Goal: Task Accomplishment & Management: Manage account settings

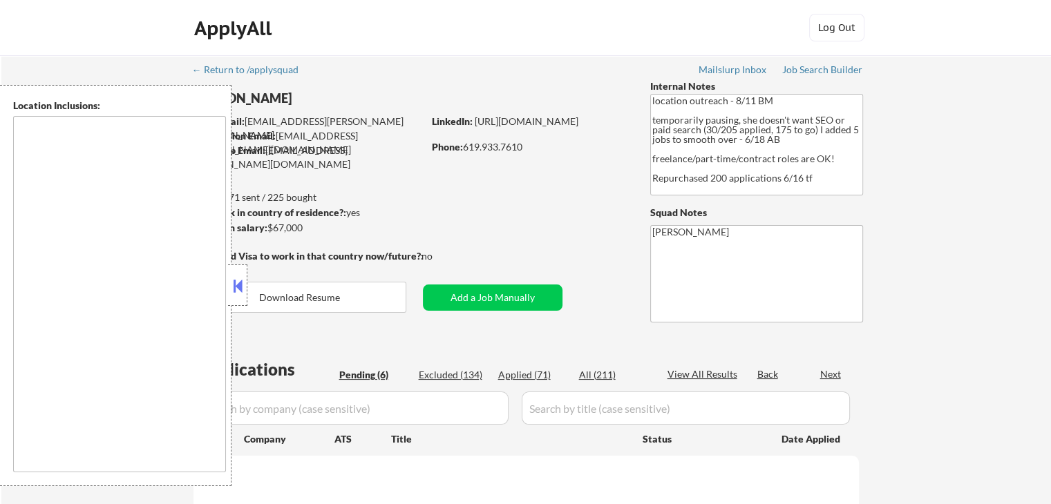
select select ""pending""
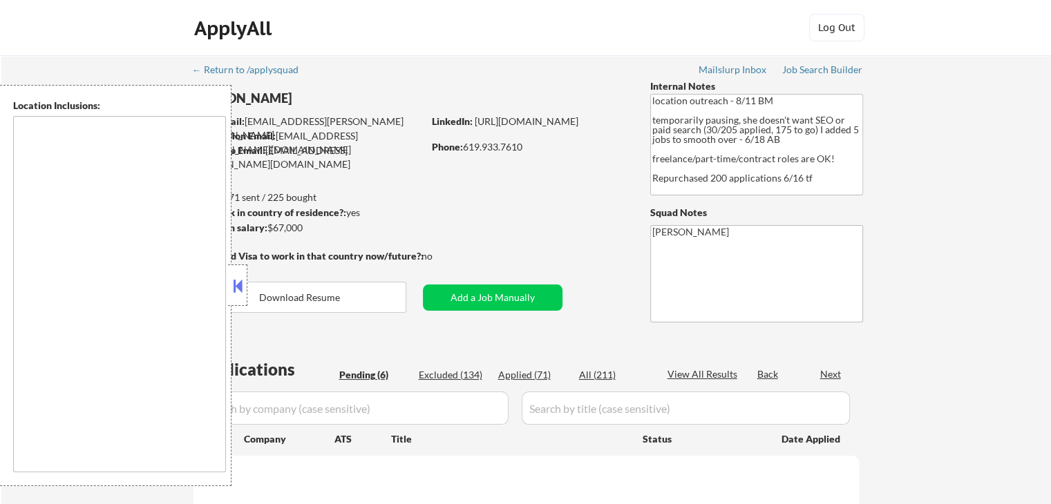
select select ""pending""
type textarea "[GEOGRAPHIC_DATA], [GEOGRAPHIC_DATA] [GEOGRAPHIC_DATA], [GEOGRAPHIC_DATA] [GEOG…"
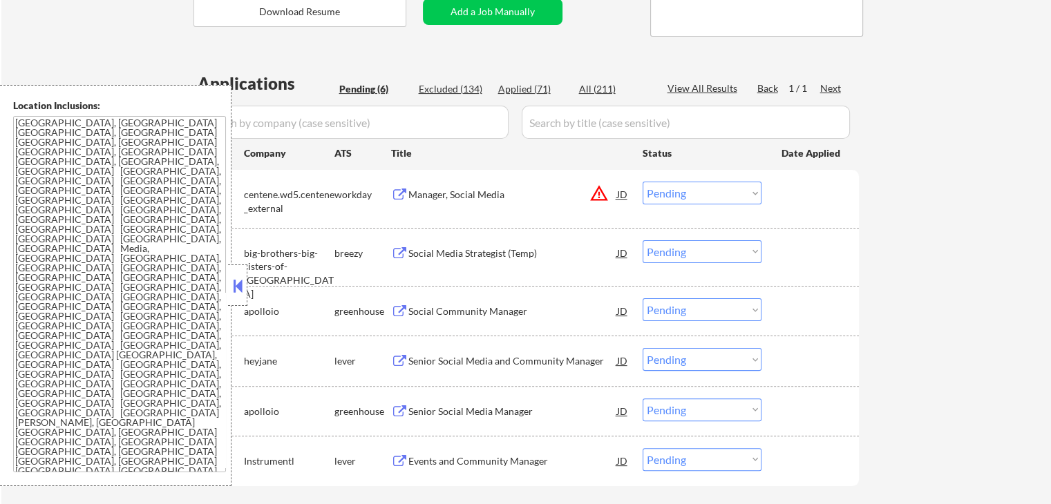
scroll to position [345, 0]
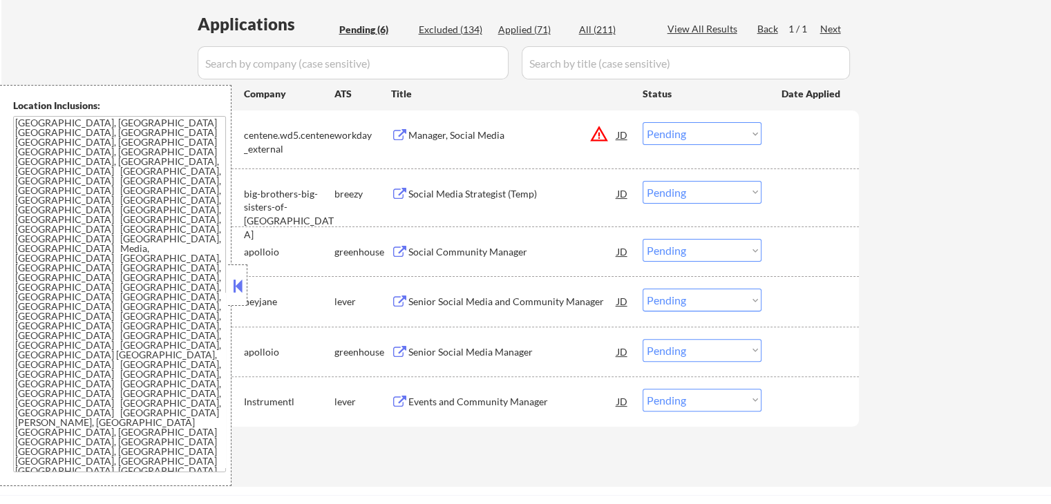
click at [423, 189] on div "Social Media Strategist (Temp)" at bounding box center [512, 194] width 209 height 14
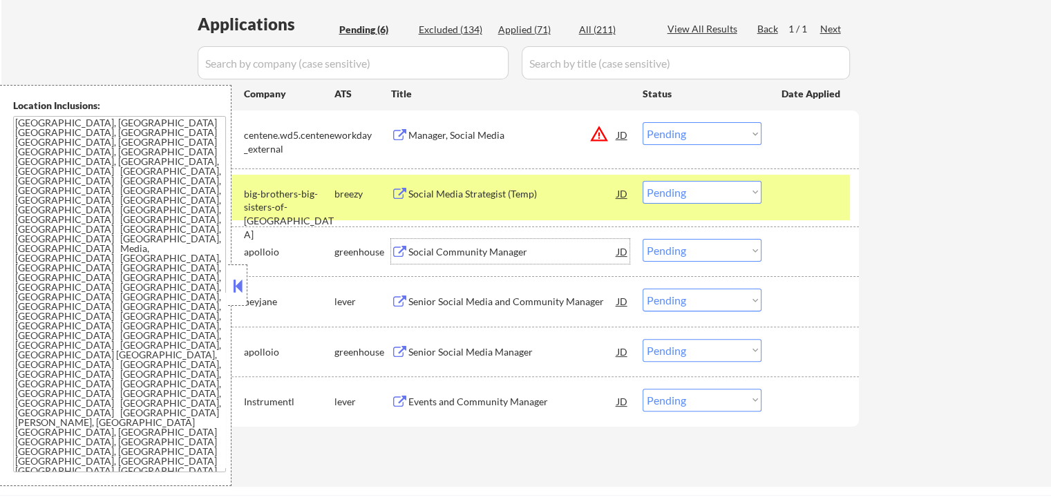
click at [423, 247] on div "Social Community Manager" at bounding box center [512, 252] width 209 height 14
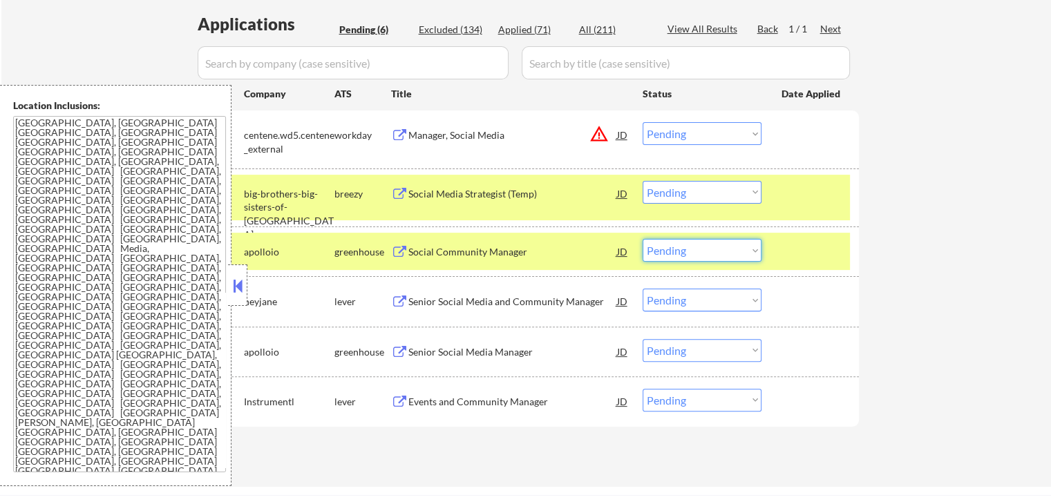
click at [702, 255] on select "Choose an option... Pending Applied Excluded (Questions) Excluded (Expired) Exc…" at bounding box center [701, 250] width 119 height 23
click at [642, 239] on select "Choose an option... Pending Applied Excluded (Questions) Excluded (Expired) Exc…" at bounding box center [701, 250] width 119 height 23
select select ""pending""
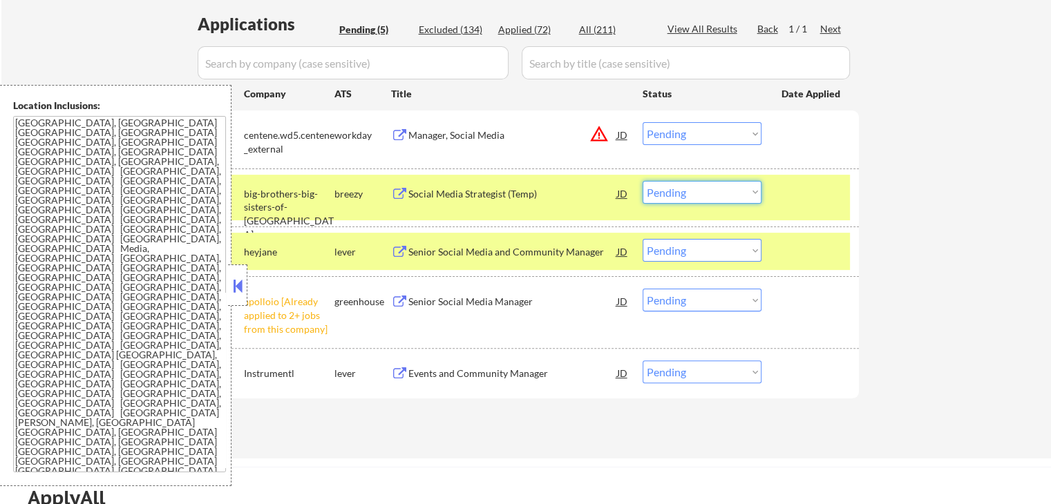
click at [688, 193] on select "Choose an option... Pending Applied Excluded (Questions) Excluded (Expired) Exc…" at bounding box center [701, 192] width 119 height 23
click at [642, 181] on select "Choose an option... Pending Applied Excluded (Questions) Excluded (Expired) Exc…" at bounding box center [701, 192] width 119 height 23
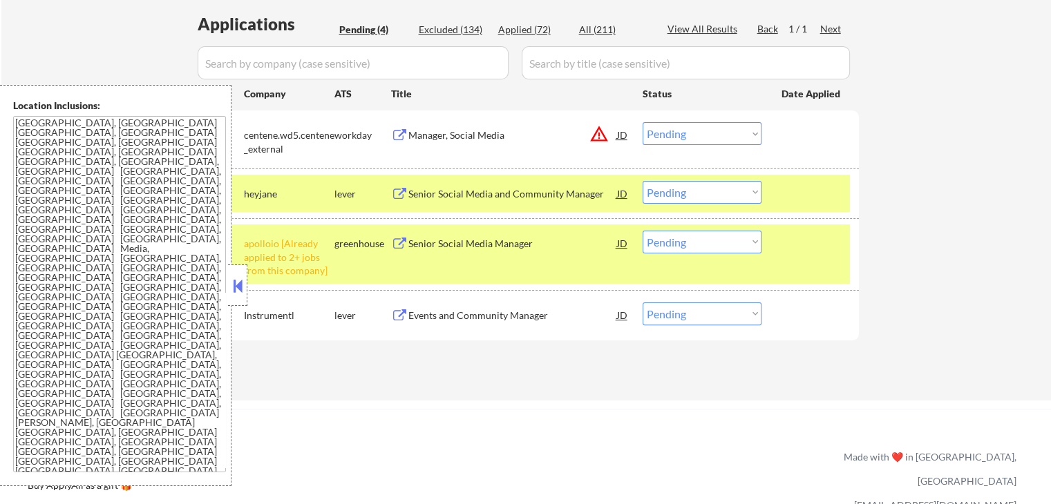
click at [461, 189] on div "Senior Social Media and Community Manager" at bounding box center [512, 194] width 209 height 14
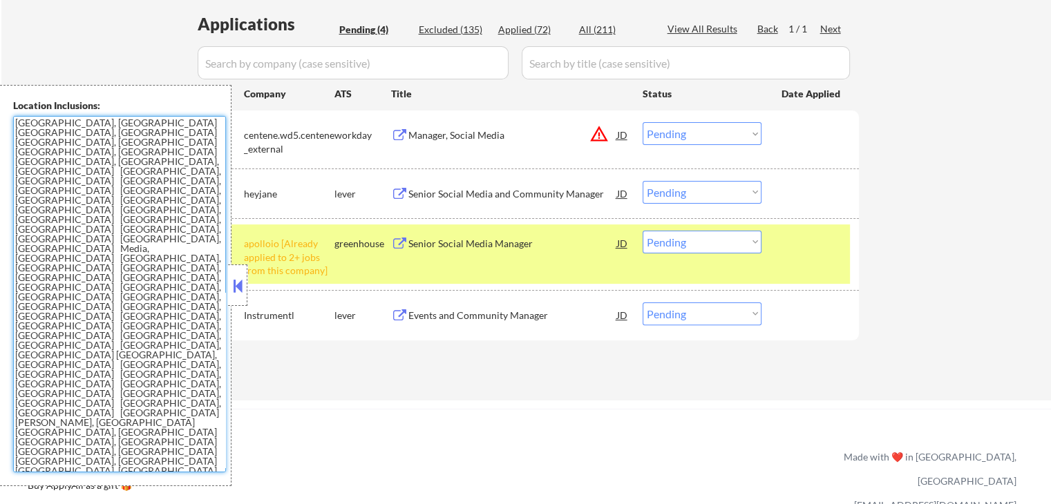
drag, startPoint x: 200, startPoint y: 276, endPoint x: 23, endPoint y: 124, distance: 234.1
click at [23, 124] on textarea "[GEOGRAPHIC_DATA], [GEOGRAPHIC_DATA] [GEOGRAPHIC_DATA], [GEOGRAPHIC_DATA] [GEOG…" at bounding box center [119, 294] width 213 height 356
click at [666, 191] on select "Choose an option... Pending Applied Excluded (Questions) Excluded (Expired) Exc…" at bounding box center [701, 192] width 119 height 23
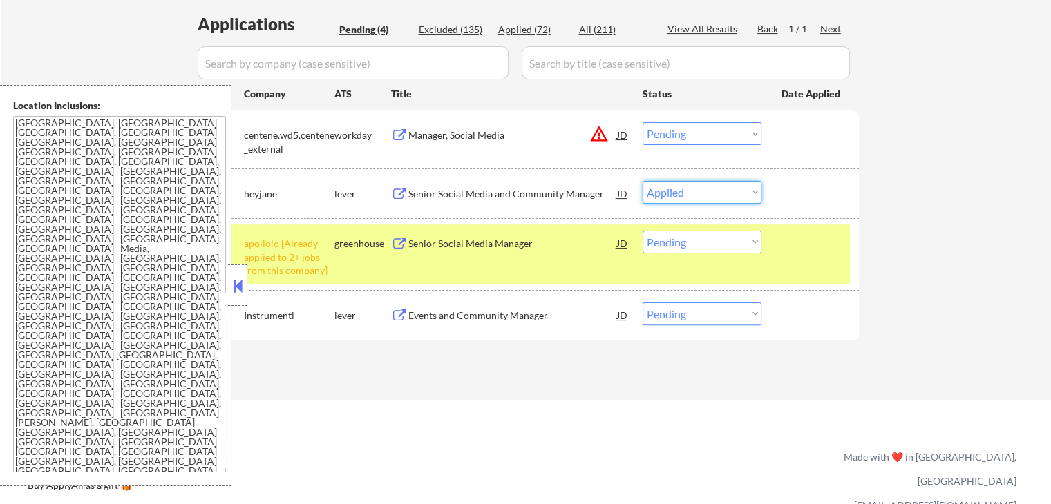
click at [642, 181] on select "Choose an option... Pending Applied Excluded (Questions) Excluded (Expired) Exc…" at bounding box center [701, 192] width 119 height 23
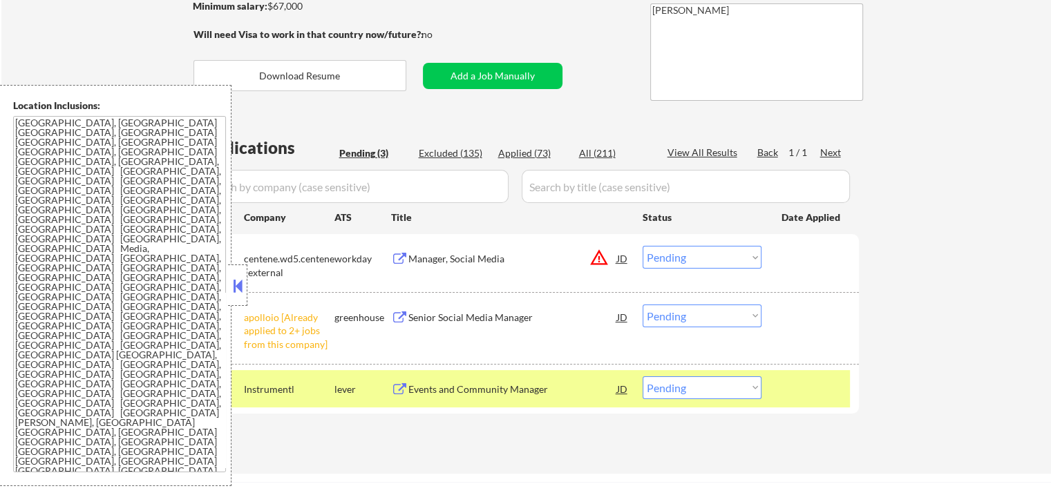
scroll to position [276, 0]
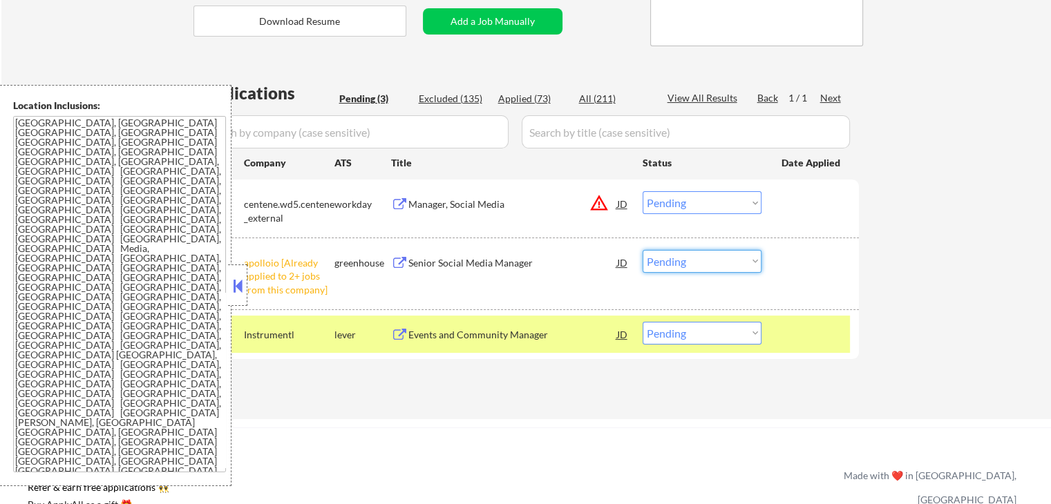
click at [679, 263] on select "Choose an option... Pending Applied Excluded (Questions) Excluded (Expired) Exc…" at bounding box center [701, 261] width 119 height 23
click at [642, 250] on select "Choose an option... Pending Applied Excluded (Questions) Excluded (Expired) Exc…" at bounding box center [701, 261] width 119 height 23
select select ""pending""
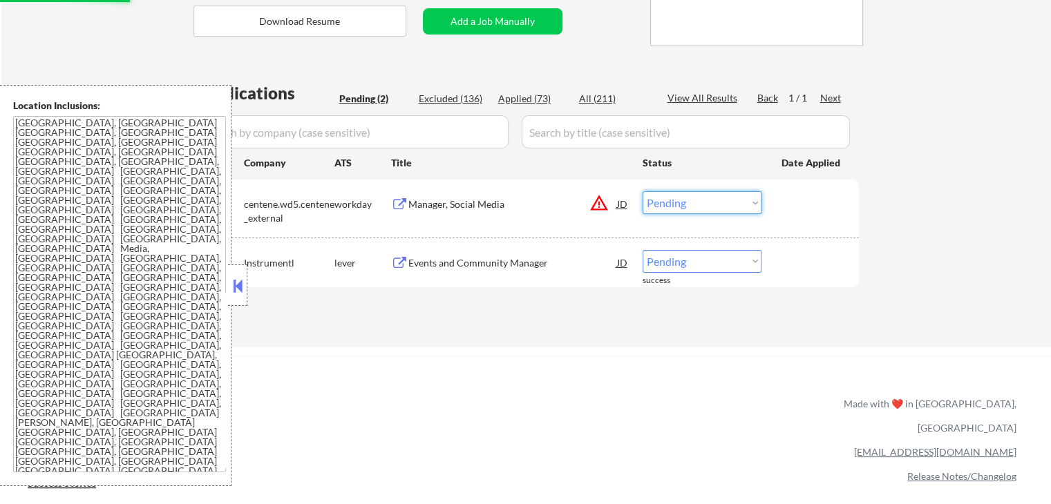
click at [671, 200] on select "Choose an option... Pending Applied Excluded (Questions) Excluded (Expired) Exc…" at bounding box center [701, 202] width 119 height 23
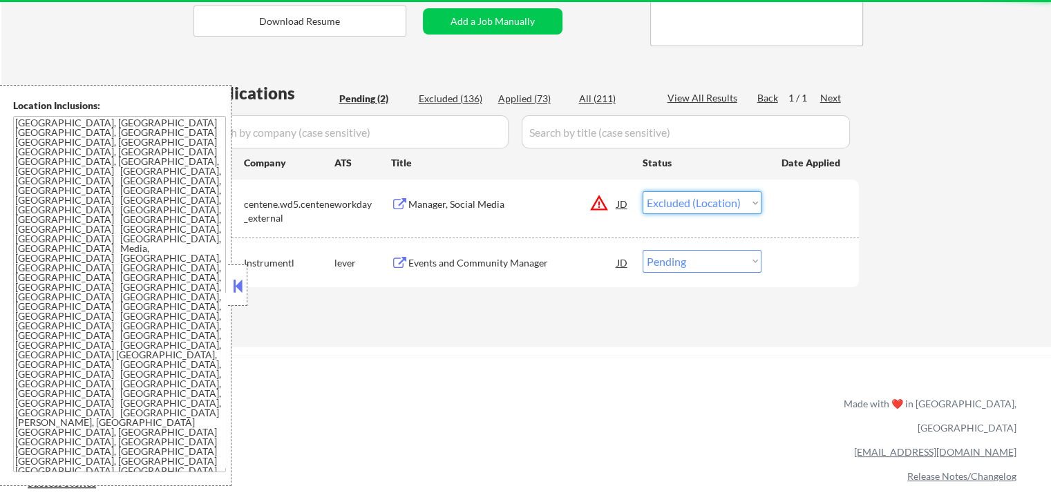
click at [642, 191] on select "Choose an option... Pending Applied Excluded (Questions) Excluded (Expired) Exc…" at bounding box center [701, 202] width 119 height 23
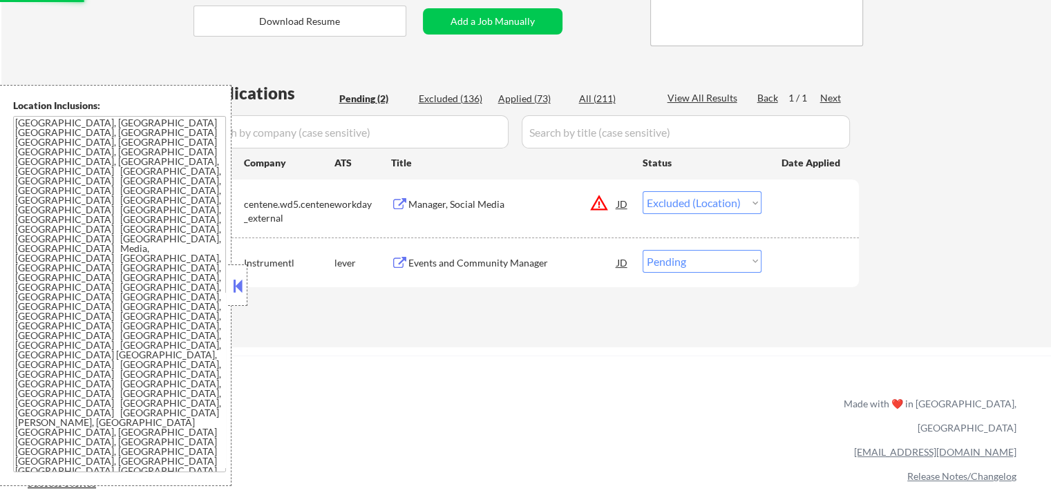
click at [495, 268] on div "Events and Community Manager" at bounding box center [512, 263] width 209 height 14
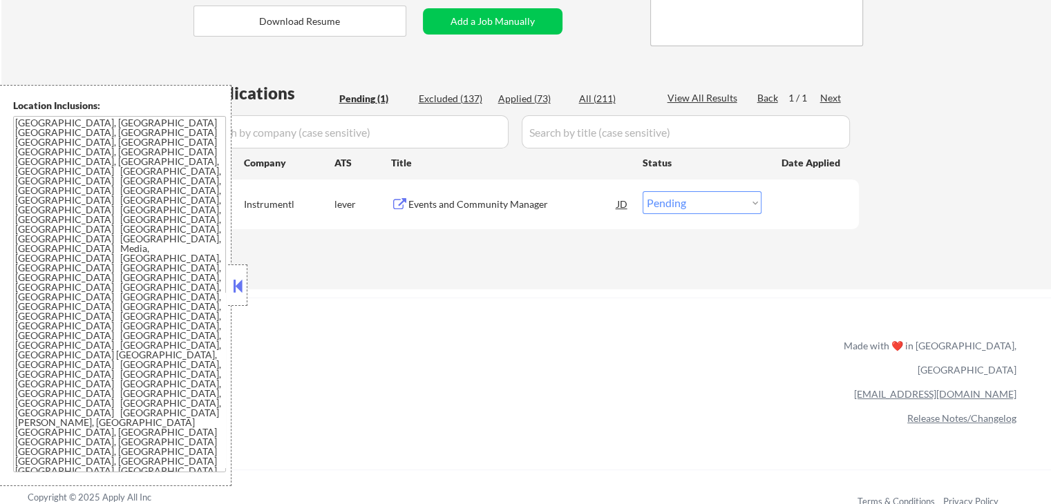
click at [688, 206] on select "Choose an option... Pending Applied Excluded (Questions) Excluded (Expired) Exc…" at bounding box center [701, 202] width 119 height 23
click at [642, 191] on select "Choose an option... Pending Applied Excluded (Questions) Excluded (Expired) Exc…" at bounding box center [701, 202] width 119 height 23
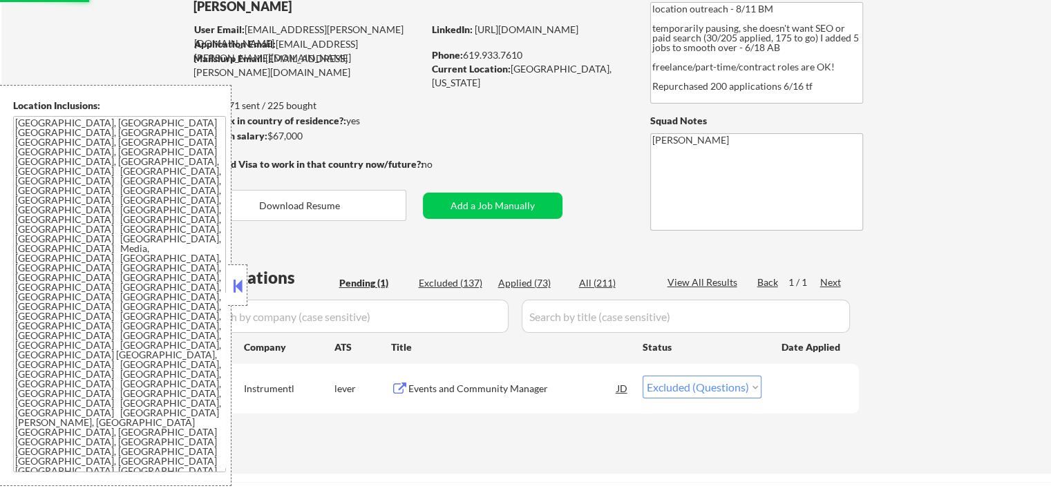
scroll to position [69, 0]
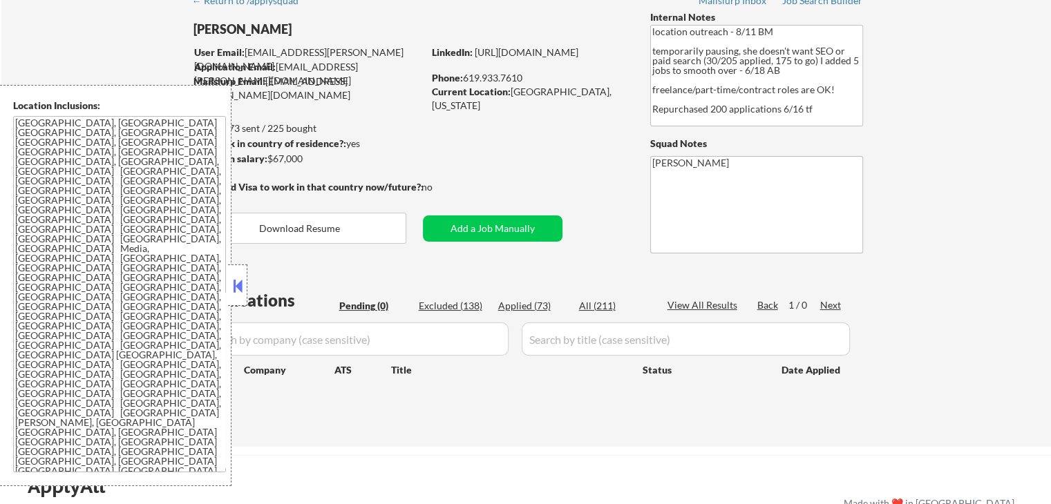
click at [519, 305] on div "Applied (73)" at bounding box center [532, 306] width 69 height 14
select select ""applied""
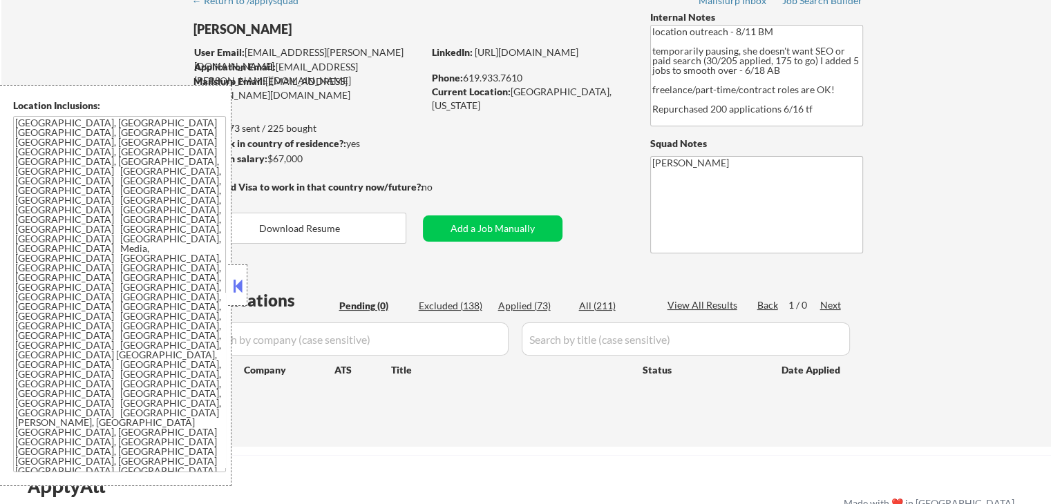
select select ""applied""
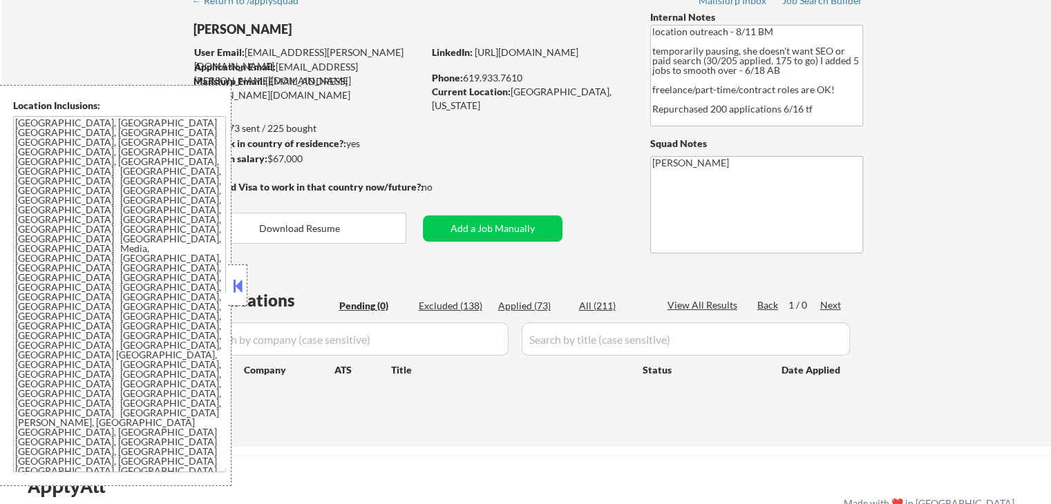
select select ""applied""
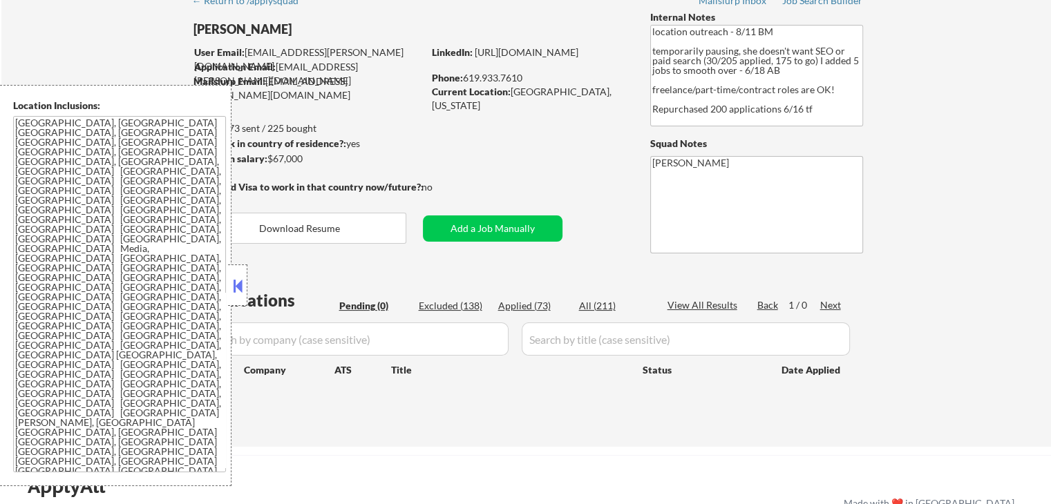
select select ""applied""
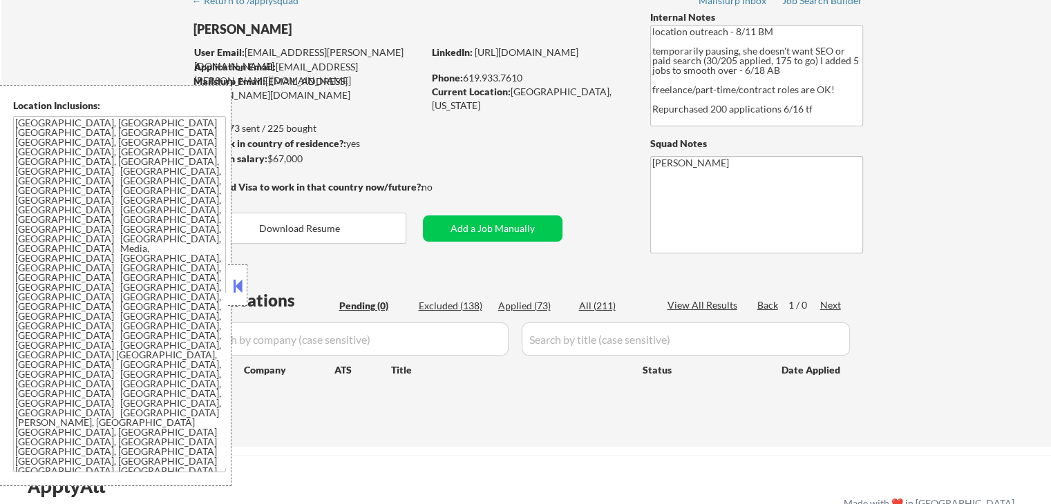
select select ""applied""
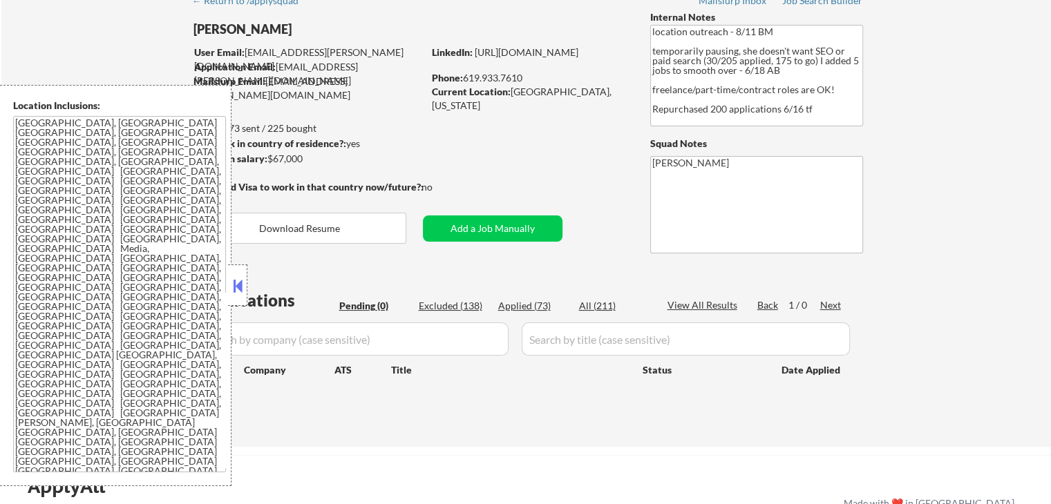
select select ""applied""
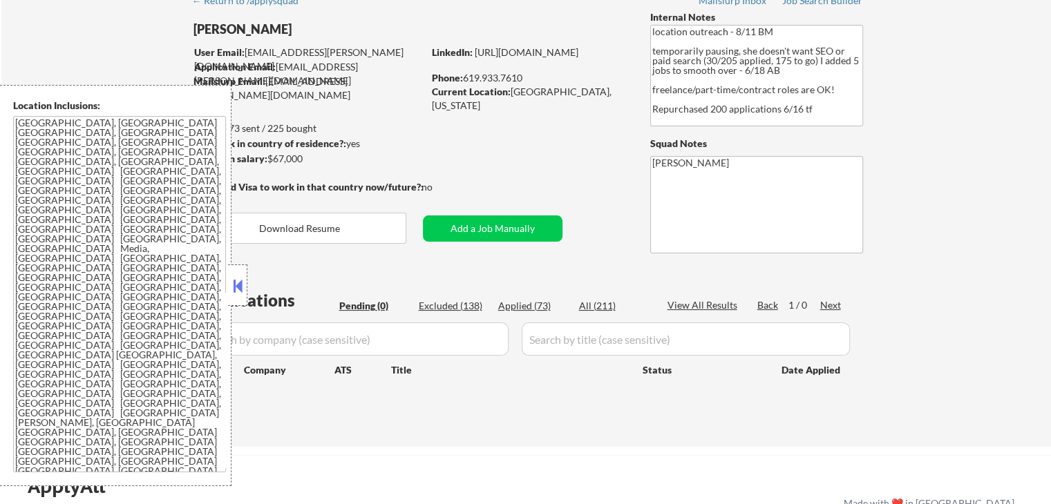
select select ""applied""
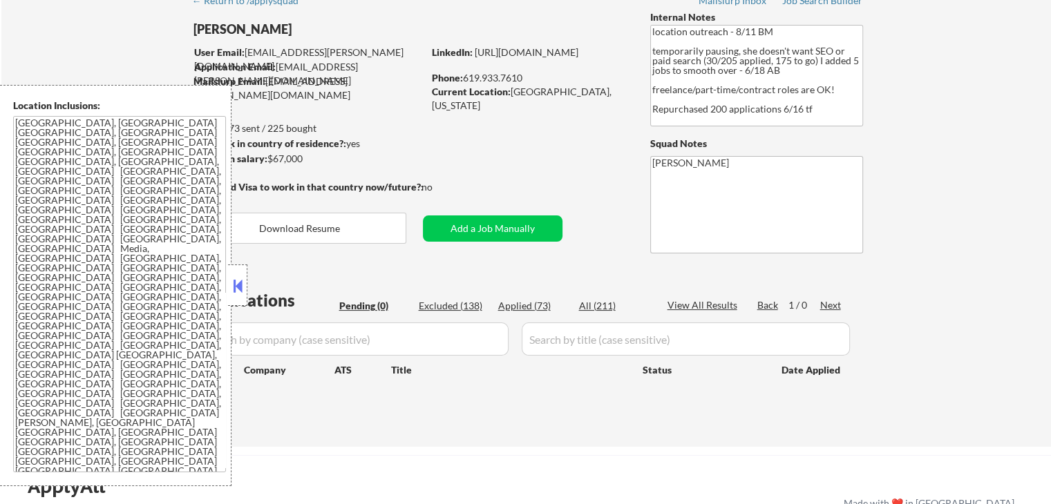
select select ""applied""
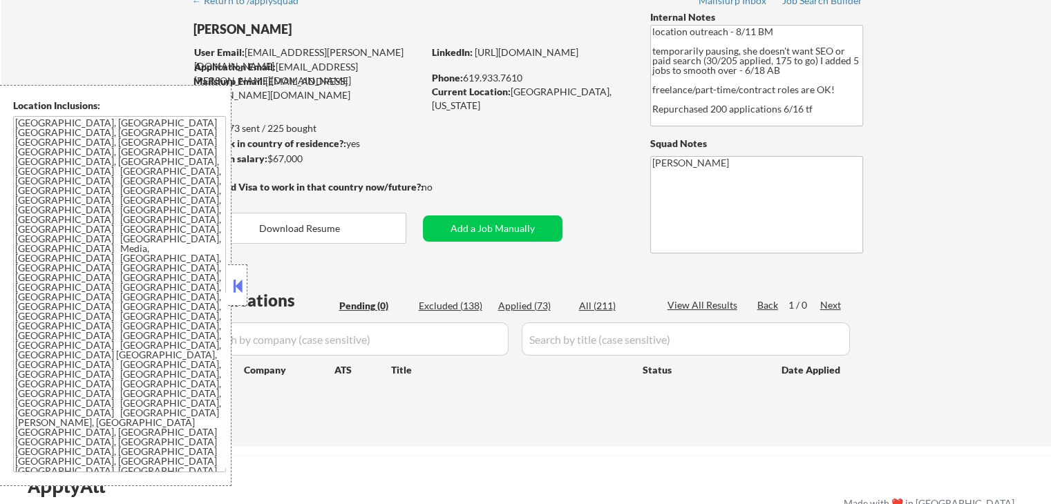
select select ""applied""
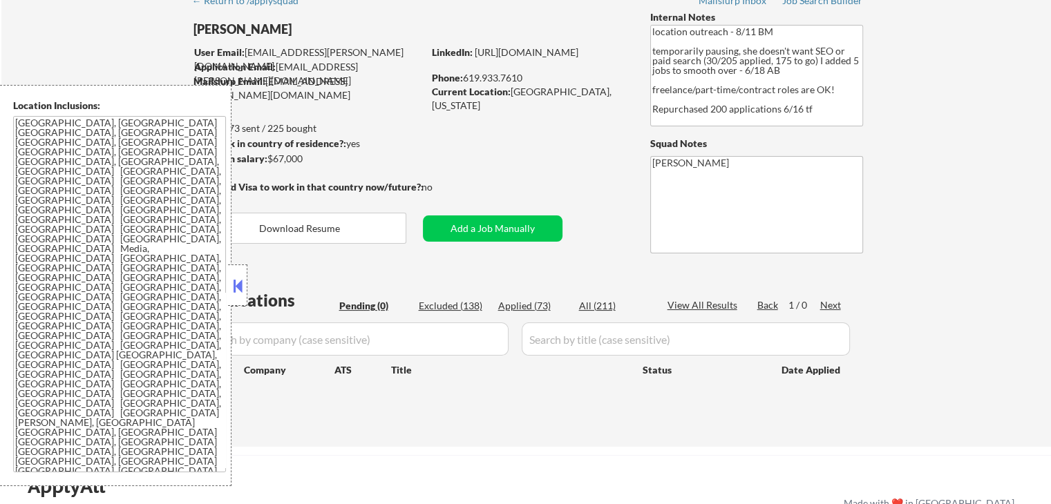
select select ""applied""
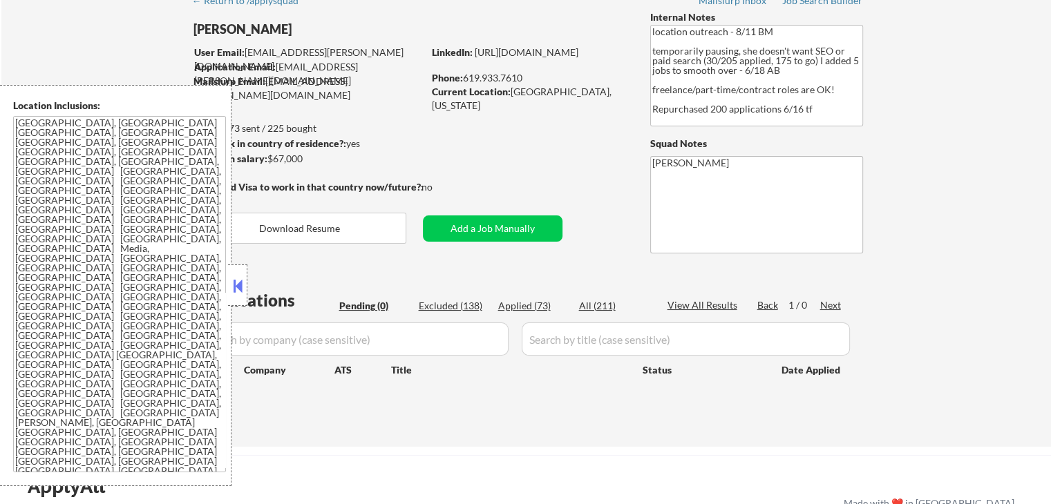
select select ""applied""
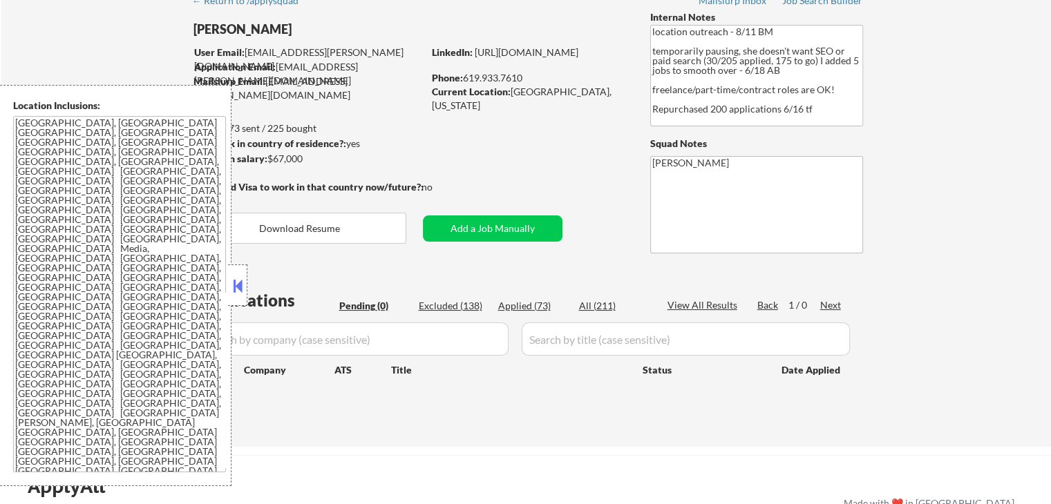
select select ""applied""
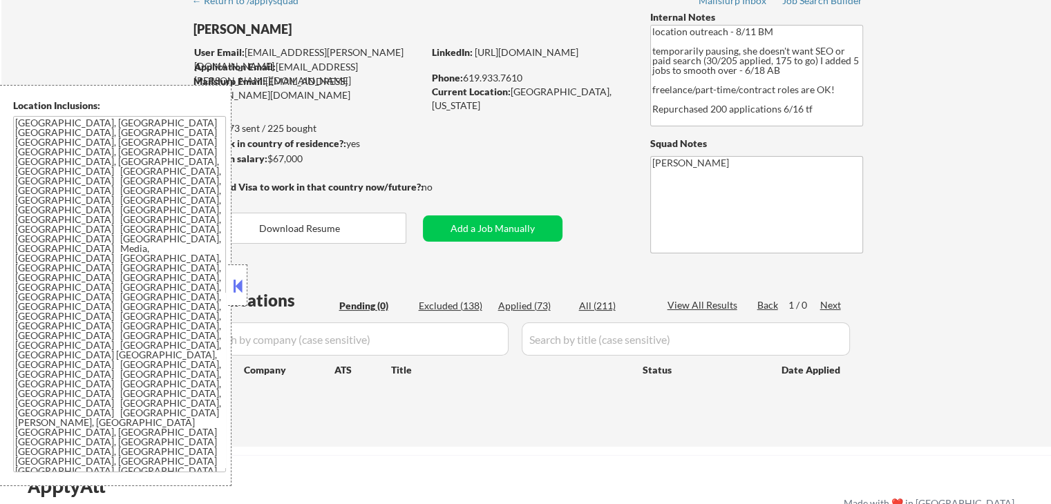
select select ""applied""
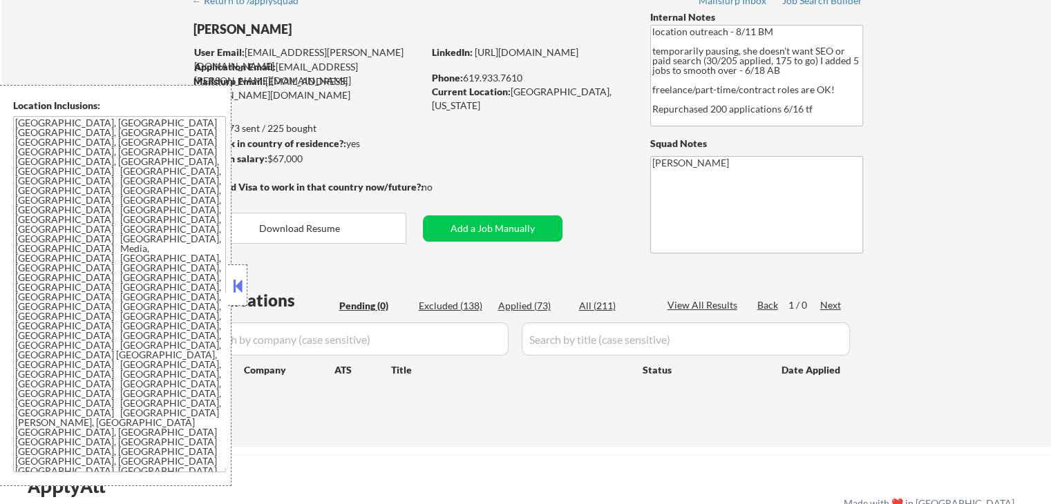
select select ""applied""
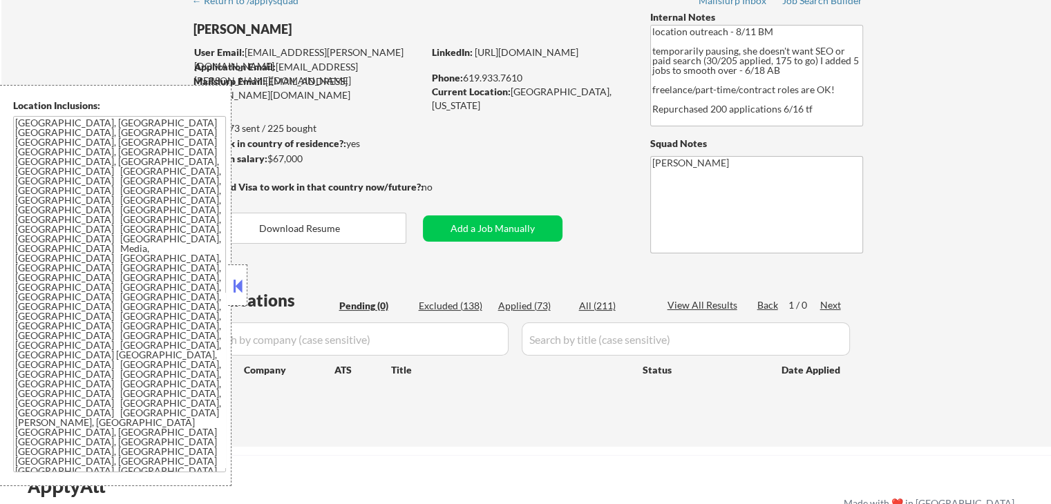
select select ""applied""
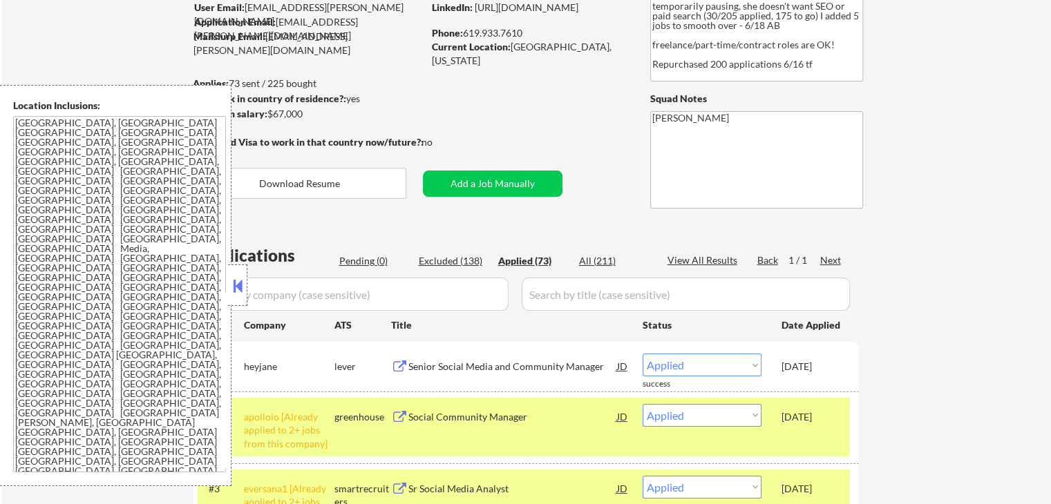
scroll to position [138, 0]
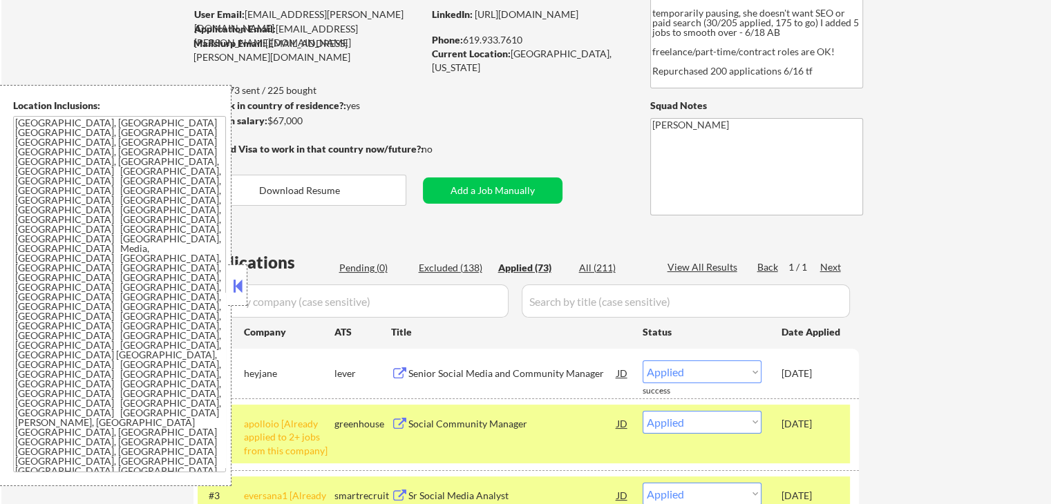
scroll to position [207, 0]
